Goal: Task Accomplishment & Management: Manage account settings

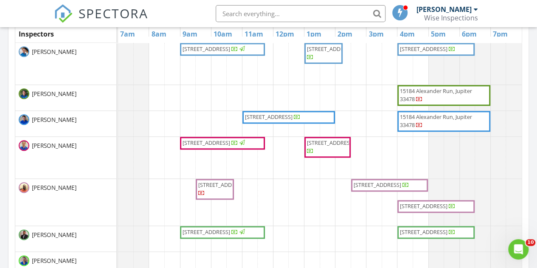
scroll to position [510, 0]
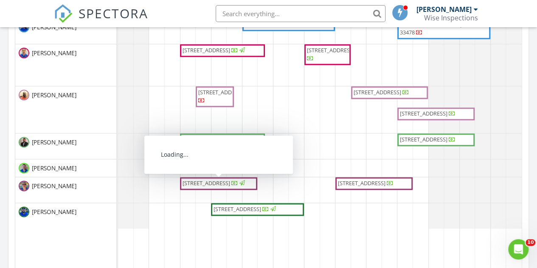
click at [247, 181] on span "2558 NW 32nd St, Boca Raton 33434" at bounding box center [214, 183] width 65 height 8
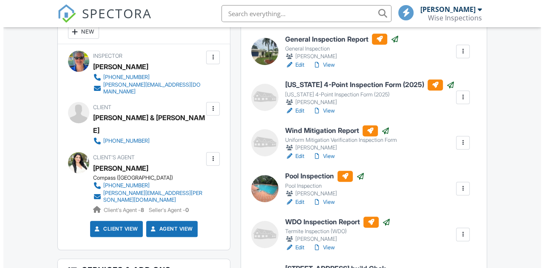
scroll to position [212, 0]
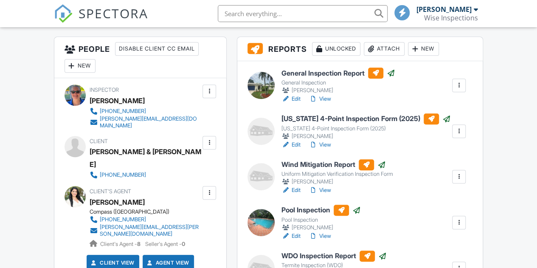
click at [391, 53] on div "Attach" at bounding box center [384, 49] width 41 height 14
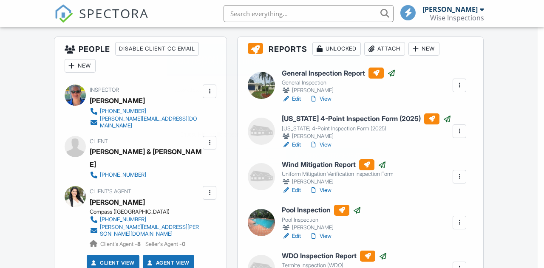
scroll to position [0, 0]
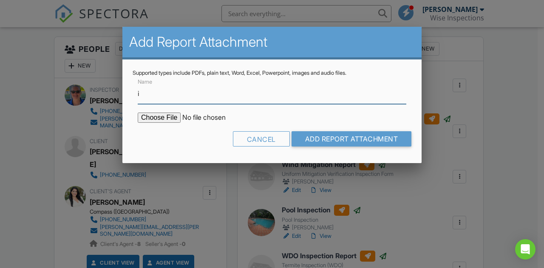
type input "Indoor Air Quality Results"
click at [158, 122] on input "file" at bounding box center [210, 118] width 144 height 10
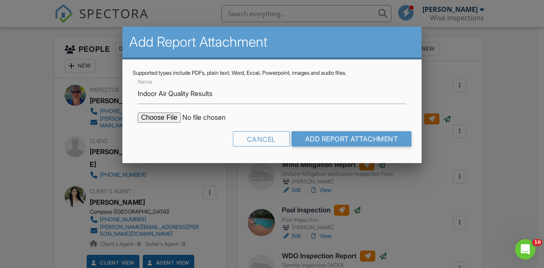
type input "C:\fakepath\Air Quality Results 2558 NW 32nd St.pdf"
click at [338, 149] on div "Cancel Add Report Attachment" at bounding box center [272, 142] width 279 height 22
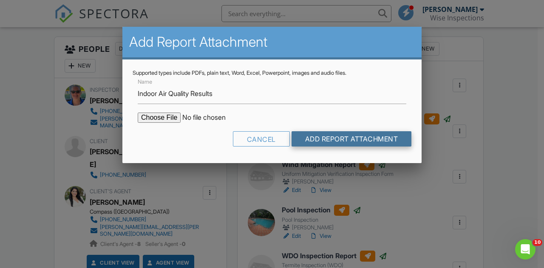
click at [342, 141] on input "Add Report Attachment" at bounding box center [351, 138] width 120 height 15
